Goal: Transaction & Acquisition: Book appointment/travel/reservation

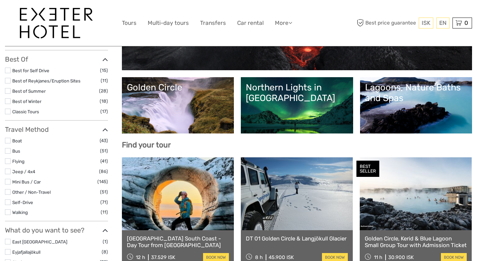
scroll to position [116, 0]
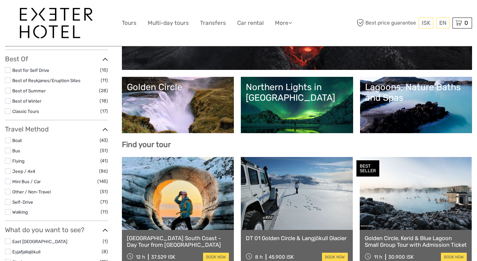
click at [303, 104] on link "Northern Lights in [GEOGRAPHIC_DATA]" at bounding box center [297, 105] width 102 height 46
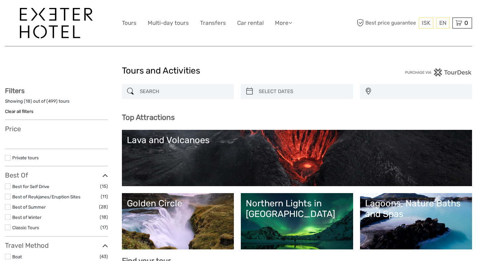
select select
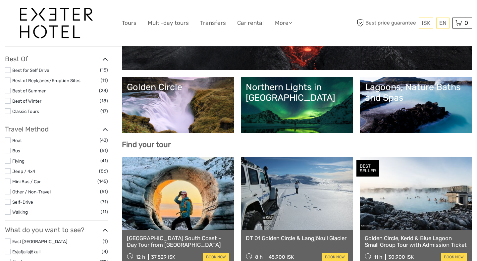
scroll to position [116, 0]
select select
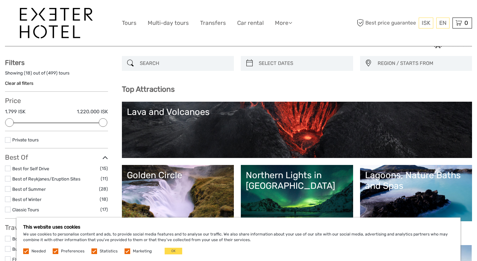
scroll to position [0, 0]
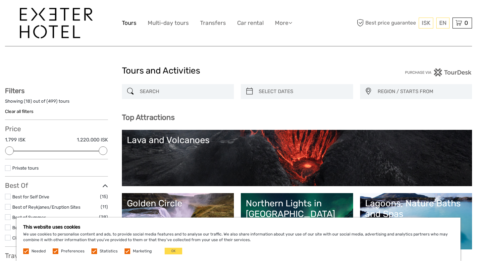
click at [130, 21] on link "Tours" at bounding box center [129, 23] width 15 height 10
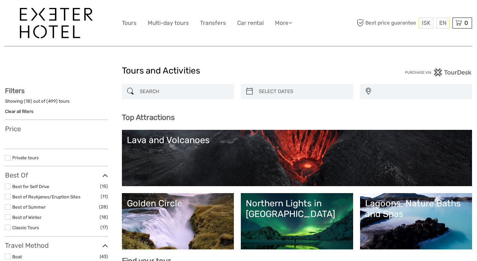
select select
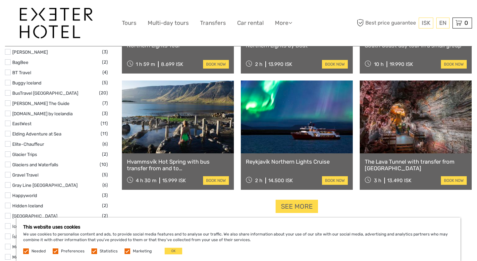
scroll to position [775, 0]
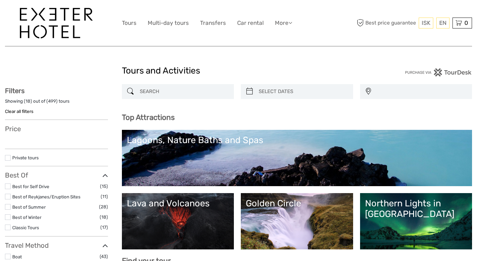
select select
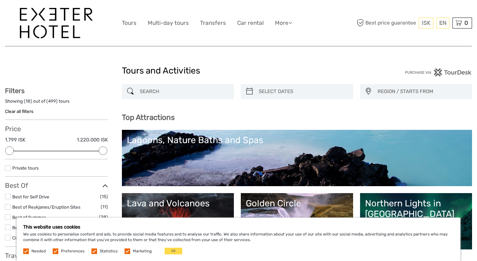
click at [9, 195] on label at bounding box center [8, 197] width 6 height 6
click at [0, 0] on input "checkbox" at bounding box center [0, 0] width 0 height 0
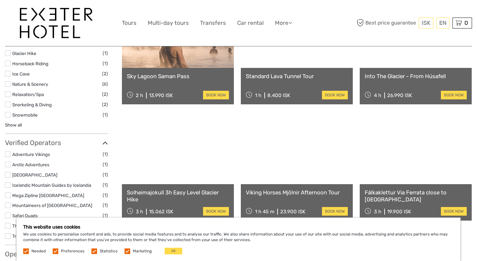
scroll to position [363, 0]
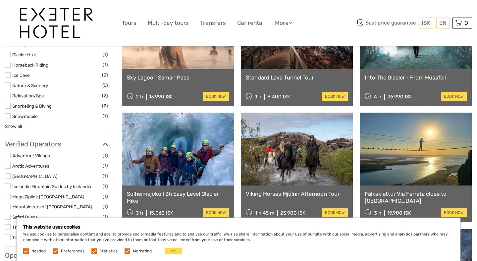
click at [402, 78] on link "Into The Glacier - From Húsafell" at bounding box center [416, 77] width 102 height 7
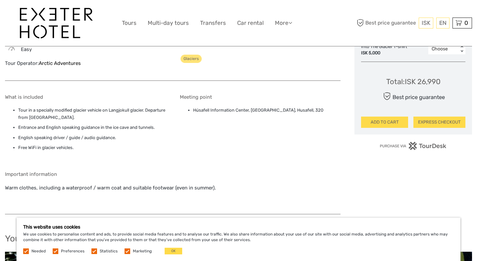
scroll to position [260, 0]
